Goal: Information Seeking & Learning: Learn about a topic

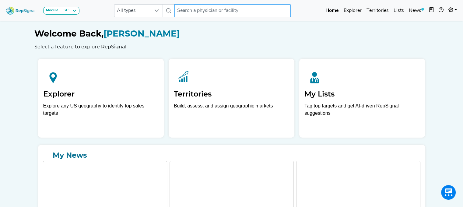
click at [217, 10] on input "text" at bounding box center [232, 10] width 116 height 13
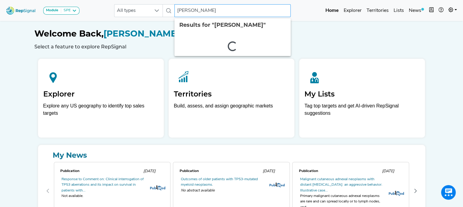
type input "[PERSON_NAME]"
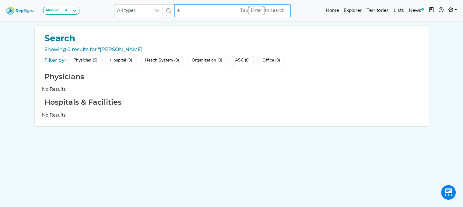
click at [214, 15] on input "a" at bounding box center [232, 10] width 116 height 13
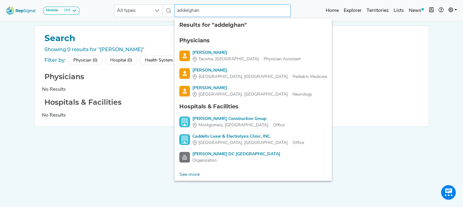
type input "addelghani"
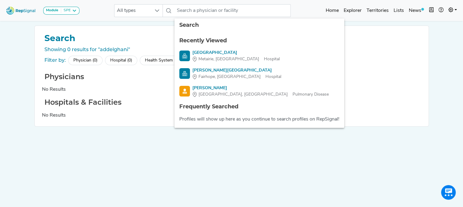
click at [112, 20] on nav "Module SPE [MEDICAL_DATA] Disposable Bronchoscope SBRT SPE TTNA [MEDICAL_DATA] …" at bounding box center [231, 10] width 463 height 21
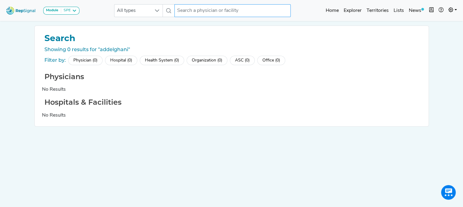
click at [181, 10] on input "text" at bounding box center [232, 10] width 116 height 13
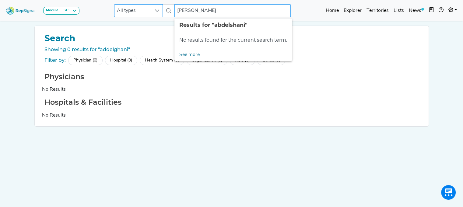
drag, startPoint x: 207, startPoint y: 10, endPoint x: 158, endPoint y: 13, distance: 49.0
click at [158, 13] on div "All types [PERSON_NAME] No results found" at bounding box center [202, 10] width 176 height 13
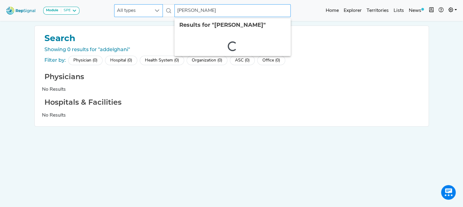
type input "[PERSON_NAME]"
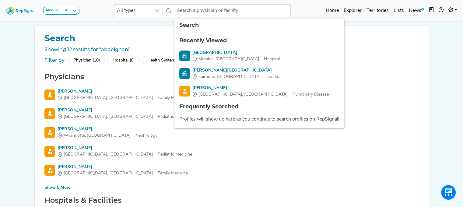
click at [19, 83] on div "Module SPE [MEDICAL_DATA] Disposable Bronchoscope SBRT SPE TTNA [MEDICAL_DATA] …" at bounding box center [231, 142] width 463 height 285
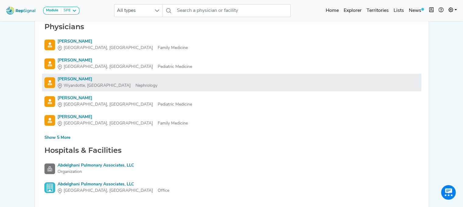
scroll to position [78, 0]
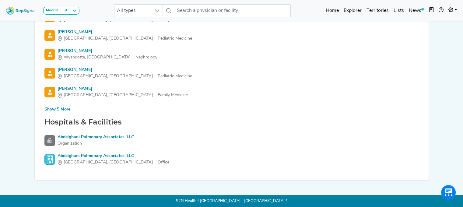
click at [60, 110] on div "Show 5 More" at bounding box center [57, 109] width 26 height 6
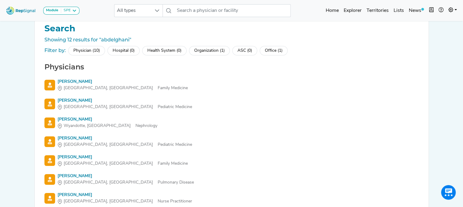
scroll to position [0, 0]
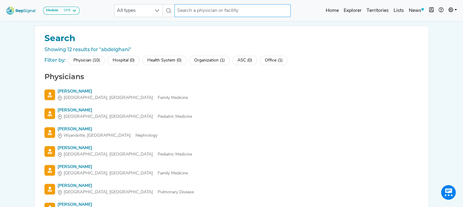
click at [197, 8] on input "text" at bounding box center [232, 10] width 116 height 13
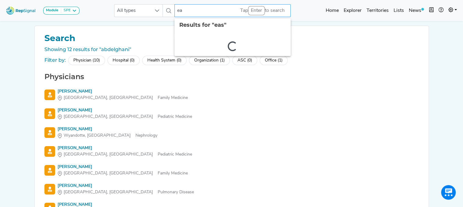
type input "e"
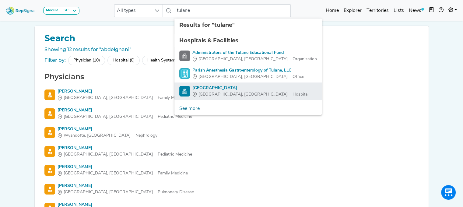
click at [226, 87] on div "[GEOGRAPHIC_DATA]" at bounding box center [250, 88] width 116 height 6
type input "[GEOGRAPHIC_DATA]"
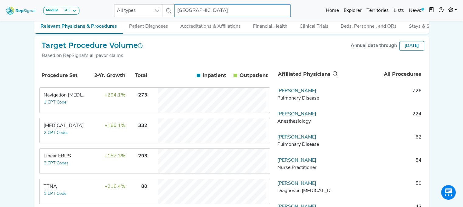
scroll to position [109, 0]
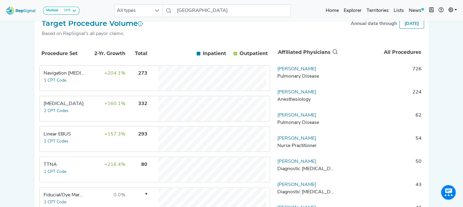
click at [76, 75] on div "Navigation [MEDICAL_DATA]" at bounding box center [64, 73] width 42 height 7
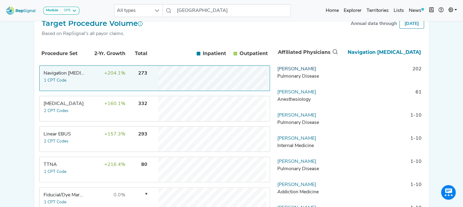
click at [310, 71] on link "[PERSON_NAME]" at bounding box center [296, 69] width 39 height 5
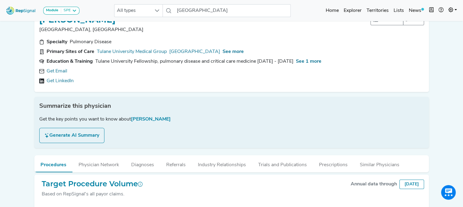
scroll to position [22, 0]
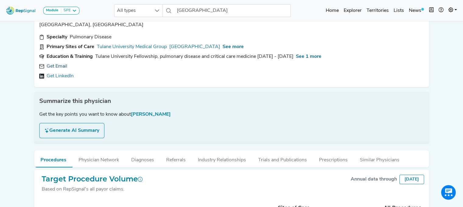
click at [60, 66] on link "Get Email" at bounding box center [57, 66] width 21 height 7
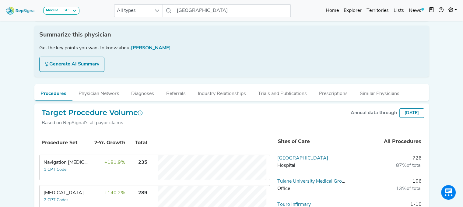
scroll to position [103, 0]
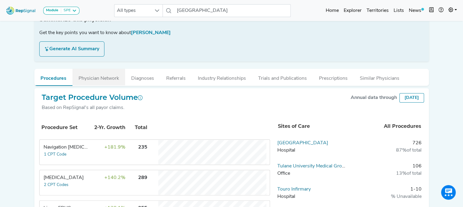
click at [85, 78] on button "Physician Network" at bounding box center [98, 77] width 53 height 16
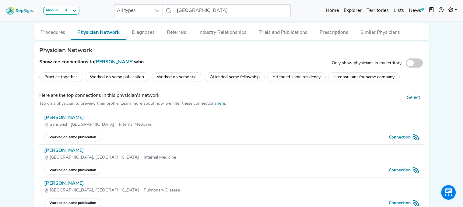
scroll to position [140, 0]
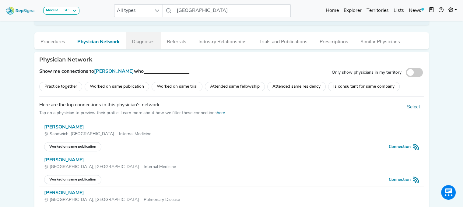
click at [156, 43] on button "Diagnoses" at bounding box center [143, 40] width 35 height 16
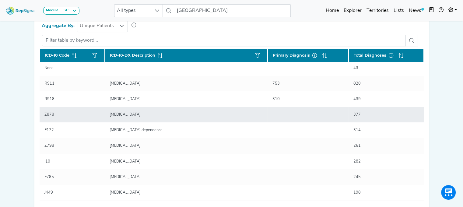
scroll to position [0, 0]
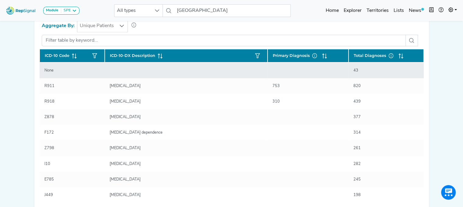
drag, startPoint x: 367, startPoint y: 71, endPoint x: 370, endPoint y: 69, distance: 3.1
click at [370, 69] on div "43" at bounding box center [385, 71] width 65 height 6
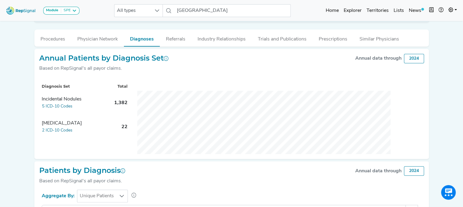
scroll to position [141, 0]
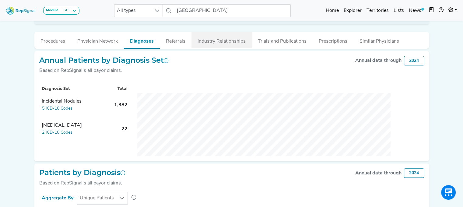
click at [215, 42] on button "Industry Relationships" at bounding box center [221, 40] width 60 height 16
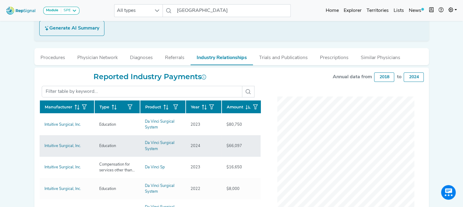
scroll to position [123, 0]
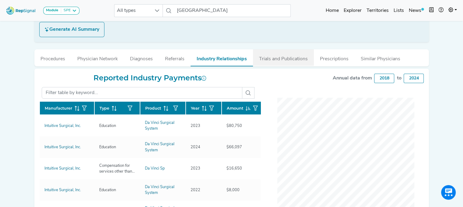
click at [287, 60] on button "Trials and Publications" at bounding box center [283, 57] width 61 height 16
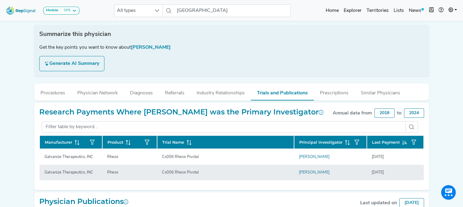
scroll to position [97, 0]
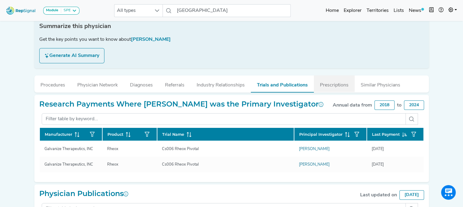
click at [338, 87] on button "Prescriptions" at bounding box center [334, 83] width 41 height 16
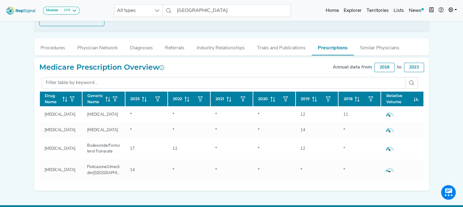
scroll to position [134, 0]
click at [383, 50] on button "Similar Physicians" at bounding box center [379, 46] width 52 height 16
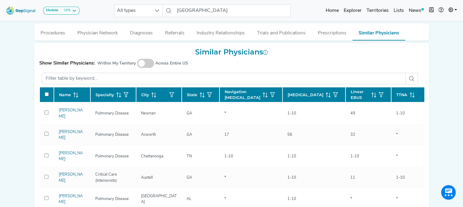
scroll to position [148, 0]
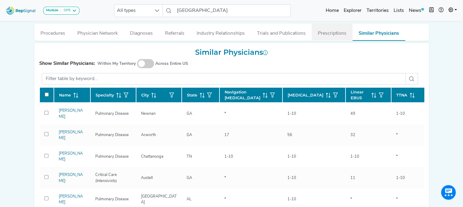
click at [329, 36] on button "Prescriptions" at bounding box center [331, 32] width 41 height 16
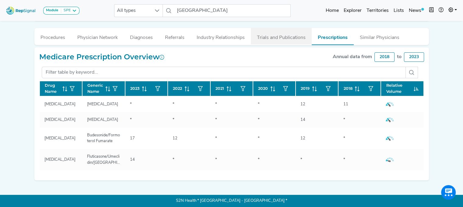
click at [262, 34] on button "Trials and Publications" at bounding box center [281, 36] width 61 height 16
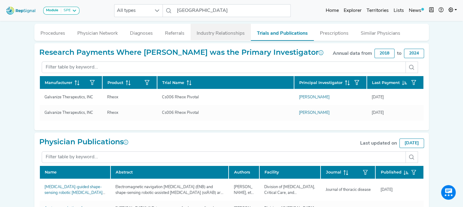
click at [226, 33] on button "Industry Relationships" at bounding box center [220, 32] width 60 height 16
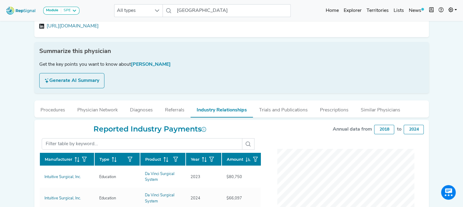
scroll to position [42, 0]
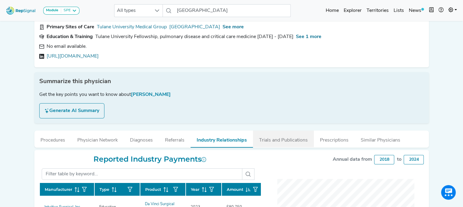
click at [287, 141] on button "Trials and Publications" at bounding box center [283, 138] width 61 height 16
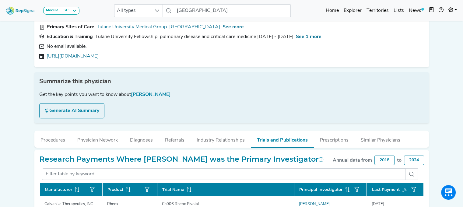
scroll to position [185, 0]
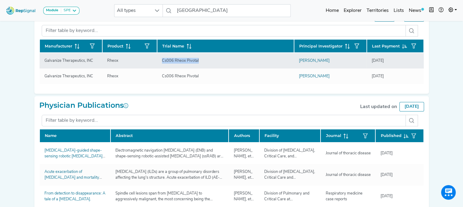
drag, startPoint x: 200, startPoint y: 69, endPoint x: 158, endPoint y: 70, distance: 42.0
click at [158, 64] on div "Cs006 Rheox Pivotal" at bounding box center [180, 61] width 44 height 6
copy div "Cs006 Rheox Pivotal"
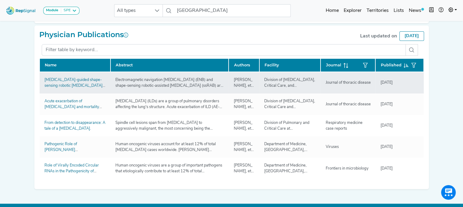
scroll to position [256, 0]
click at [89, 89] on div "[MEDICAL_DATA]-guided shape-sensing robotic [MEDICAL_DATA] <i>vs.</i> electroma…" at bounding box center [75, 83] width 68 height 12
click at [84, 94] on link "[MEDICAL_DATA]-guided shape-sensing robotic [MEDICAL_DATA] <i>vs.</i> electroma…" at bounding box center [74, 91] width 61 height 27
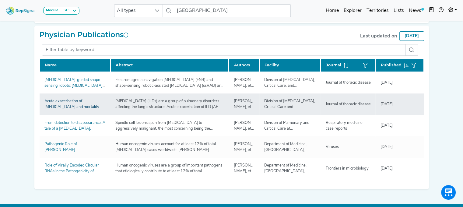
click at [65, 113] on link "Acute exacerbation of [MEDICAL_DATA] and mortality post-cryobiopsy: a multicent…" at bounding box center [72, 110] width 57 height 22
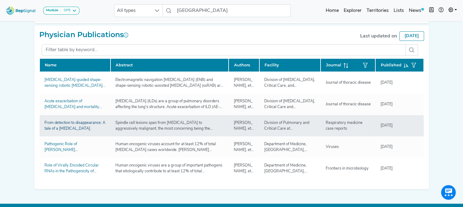
click at [65, 130] on link "From detection to disappearance: A tale of a [MEDICAL_DATA]." at bounding box center [74, 126] width 61 height 10
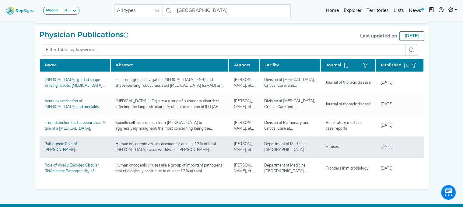
click at [68, 153] on link "Pathogenic Role of [PERSON_NAME][MEDICAL_DATA] in Lung Cancers." at bounding box center [74, 150] width 61 height 16
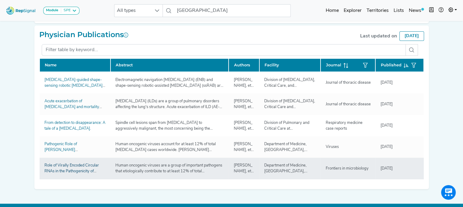
click at [75, 174] on link "Role of Virally Encoded Circular RNAs in the Pathogenicity of Human Oncogenic V…" at bounding box center [71, 171] width 54 height 16
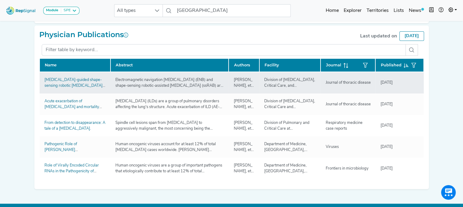
click at [108, 89] on div "[MEDICAL_DATA]-guided shape-sensing robotic [MEDICAL_DATA] <i>vs.</i> electroma…" at bounding box center [75, 83] width 68 height 12
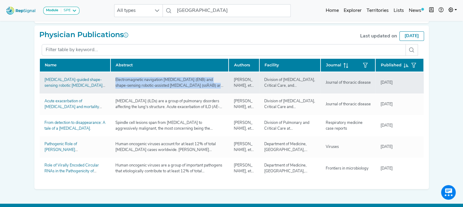
drag, startPoint x: 115, startPoint y: 85, endPoint x: 218, endPoint y: 92, distance: 103.0
click at [218, 89] on div "Electromagnetic navigation [MEDICAL_DATA] (ENB) and shape-sensing robotic-assis…" at bounding box center [170, 83] width 116 height 12
click at [85, 87] on link "[MEDICAL_DATA]-guided shape-sensing robotic [MEDICAL_DATA] <i>vs.</i> electroma…" at bounding box center [74, 91] width 61 height 27
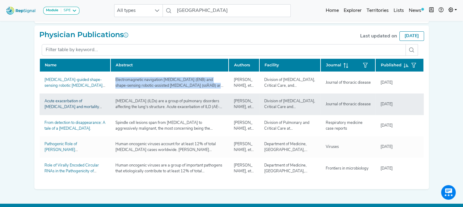
click at [81, 114] on link "Acute exacerbation of [MEDICAL_DATA] and mortality post-cryobiopsy: a multicent…" at bounding box center [72, 110] width 57 height 22
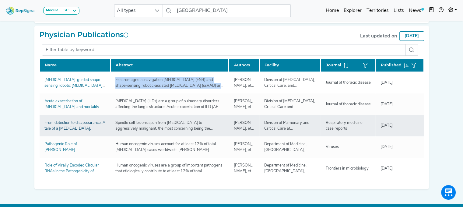
click at [84, 130] on link "From detection to disappearance: A tale of a [MEDICAL_DATA]." at bounding box center [74, 126] width 61 height 10
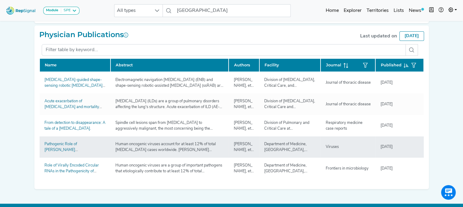
click at [62, 153] on div "Pathogenic Role of [PERSON_NAME][MEDICAL_DATA] in Lung Cancers." at bounding box center [75, 147] width 68 height 12
click at [66, 148] on td "Pathogenic Role of [PERSON_NAME][MEDICAL_DATA] in Lung Cancers." at bounding box center [75, 146] width 71 height 21
click at [67, 150] on link "Pathogenic Role of [PERSON_NAME][MEDICAL_DATA] in Lung Cancers." at bounding box center [74, 150] width 61 height 16
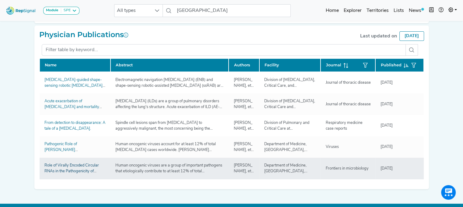
click at [79, 174] on link "Role of Virally Encoded Circular RNAs in the Pathogenicity of Human Oncogenic V…" at bounding box center [71, 171] width 54 height 16
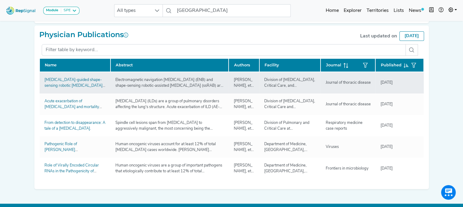
click at [72, 89] on div "[MEDICAL_DATA]-guided shape-sensing robotic [MEDICAL_DATA] <i>vs.</i> electroma…" at bounding box center [75, 83] width 68 height 12
click at [89, 93] on link "[MEDICAL_DATA]-guided shape-sensing robotic [MEDICAL_DATA] <i>vs.</i> electroma…" at bounding box center [74, 91] width 61 height 27
